Goal: Transaction & Acquisition: Book appointment/travel/reservation

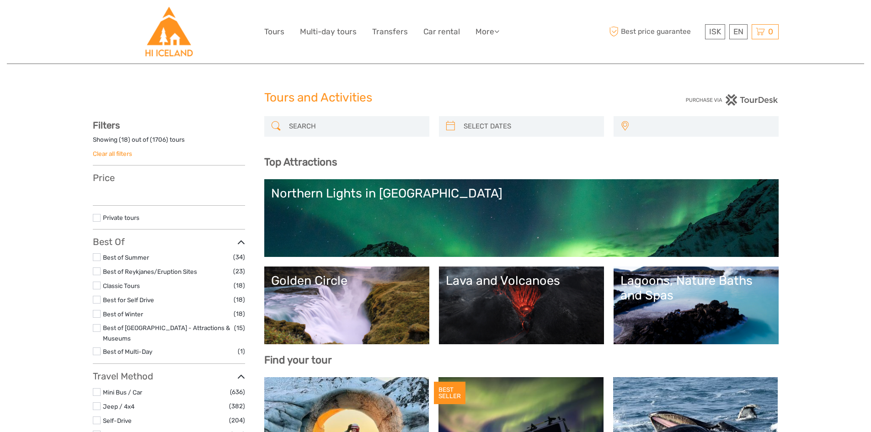
select select
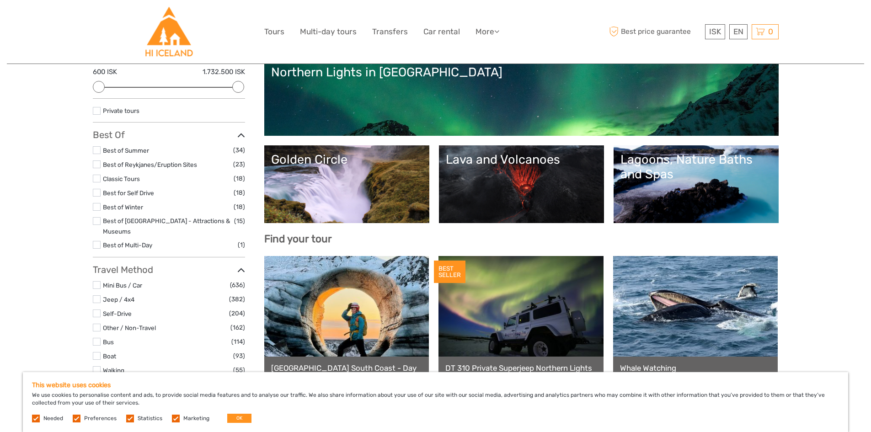
scroll to position [137, 0]
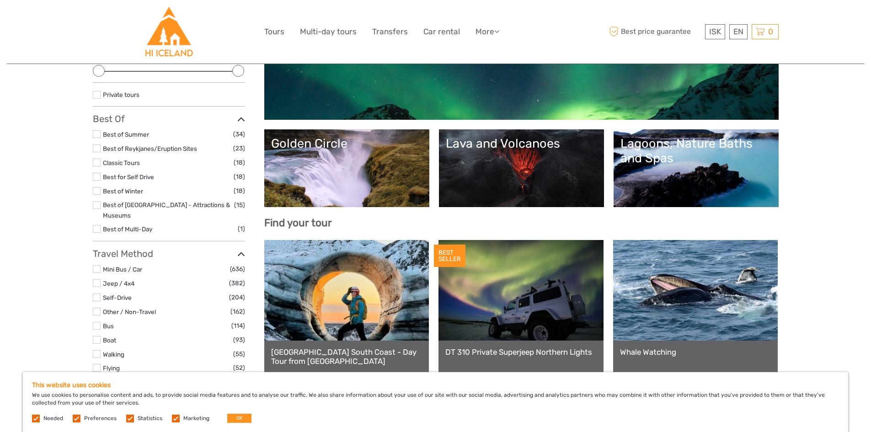
click at [686, 160] on div "Lagoons, Nature Baths and Spas" at bounding box center [695, 151] width 151 height 30
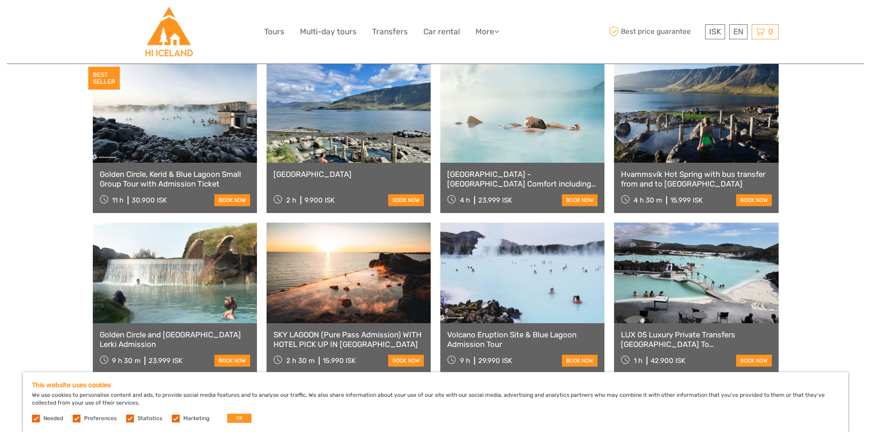
scroll to position [320, 0]
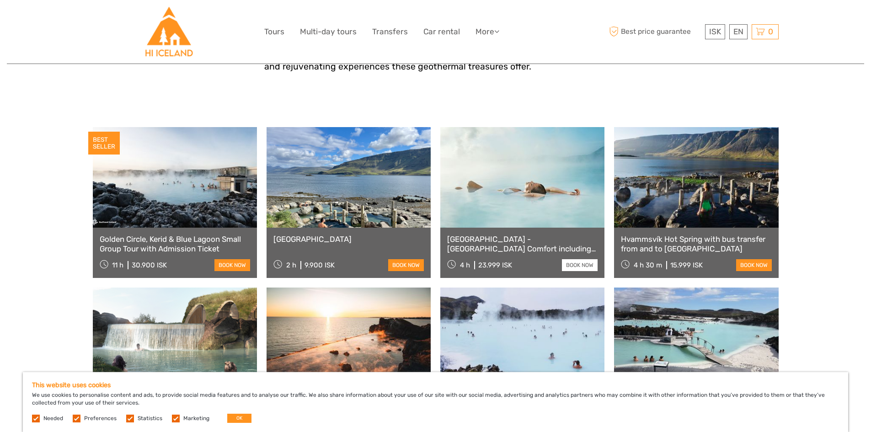
click at [578, 263] on link "book now" at bounding box center [580, 265] width 36 height 12
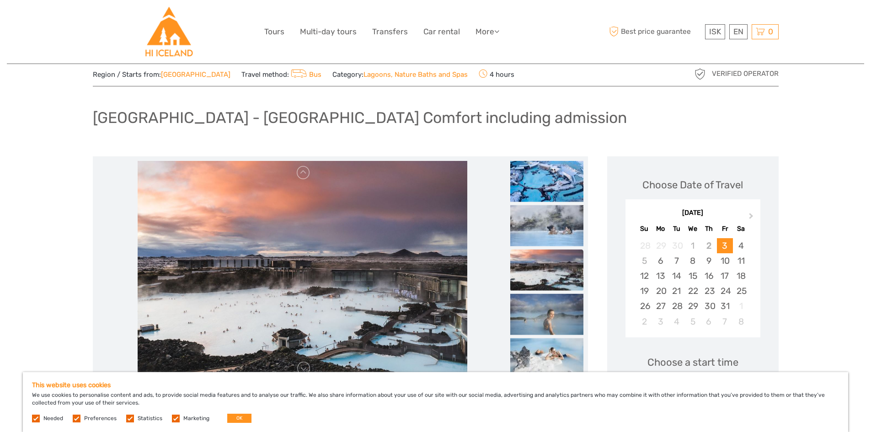
scroll to position [46, 0]
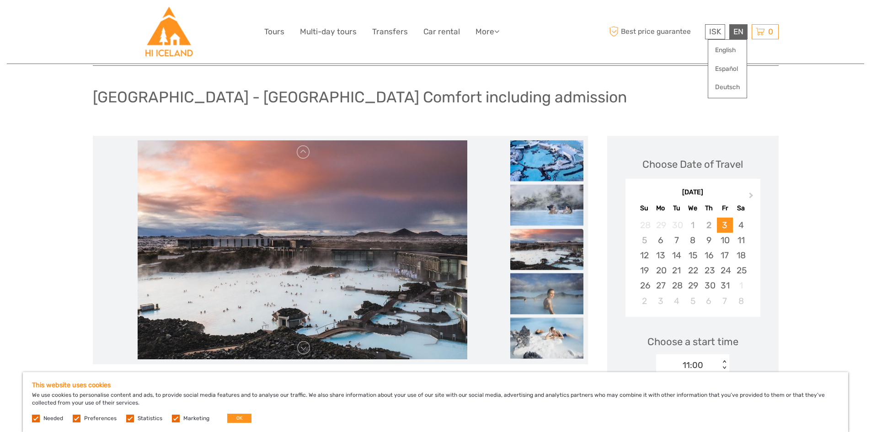
click at [735, 37] on div "EN English Español Deutsch" at bounding box center [738, 31] width 18 height 15
click at [727, 53] on link "English" at bounding box center [727, 50] width 38 height 16
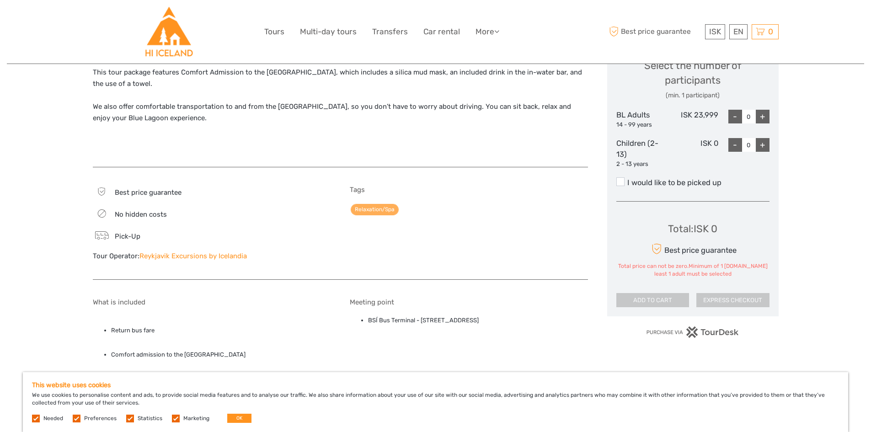
scroll to position [411, 0]
drag, startPoint x: 704, startPoint y: 114, endPoint x: 719, endPoint y: 115, distance: 15.1
click at [719, 115] on div "BL Adults 14 - 99 years ISK 23,999 - 0 +" at bounding box center [692, 117] width 153 height 19
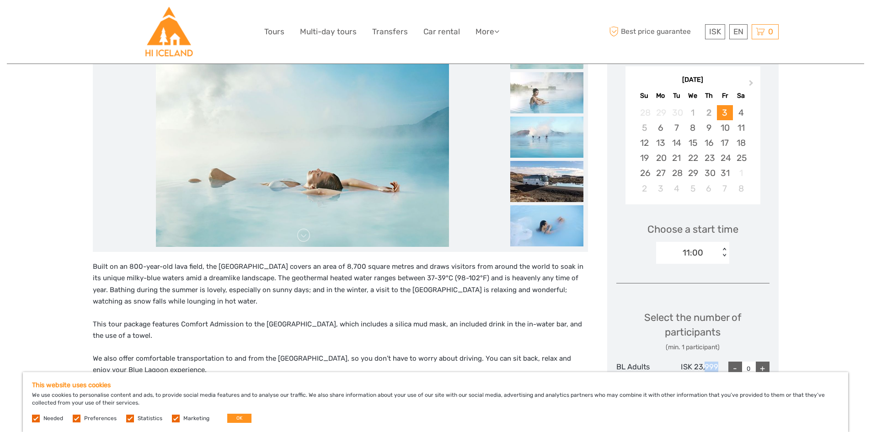
scroll to position [91, 0]
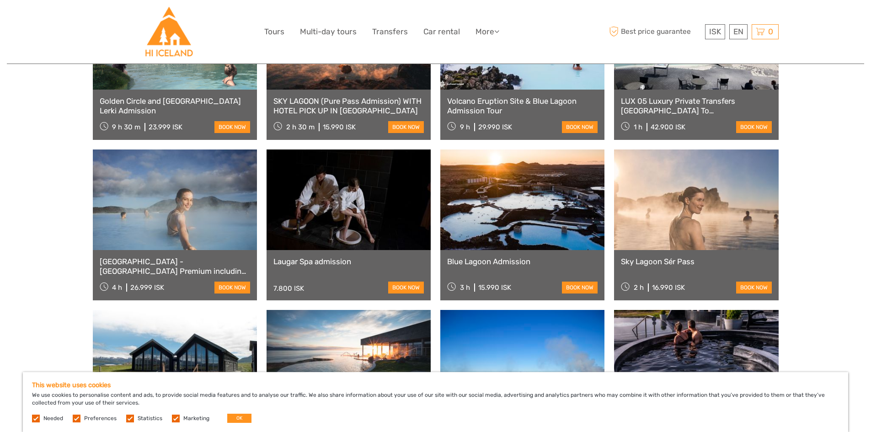
scroll to position [594, 0]
